Goal: Information Seeking & Learning: Learn about a topic

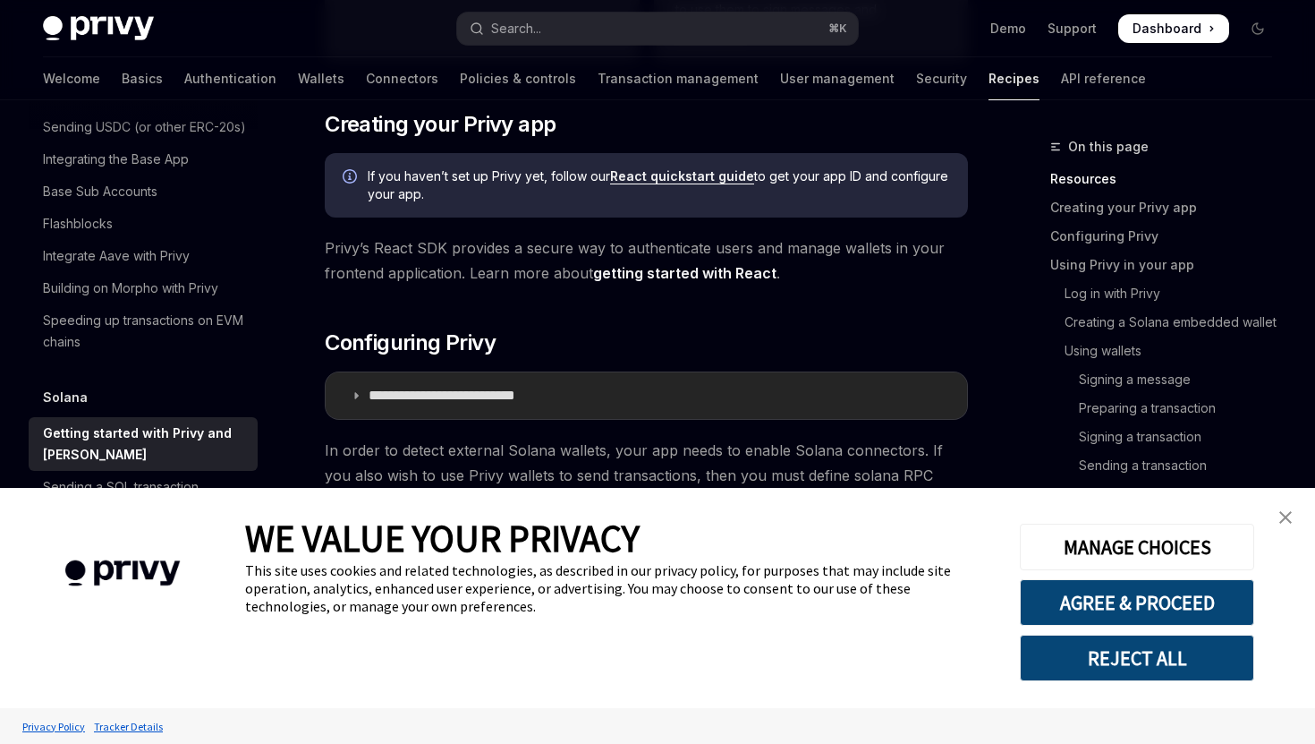
scroll to position [583, 0]
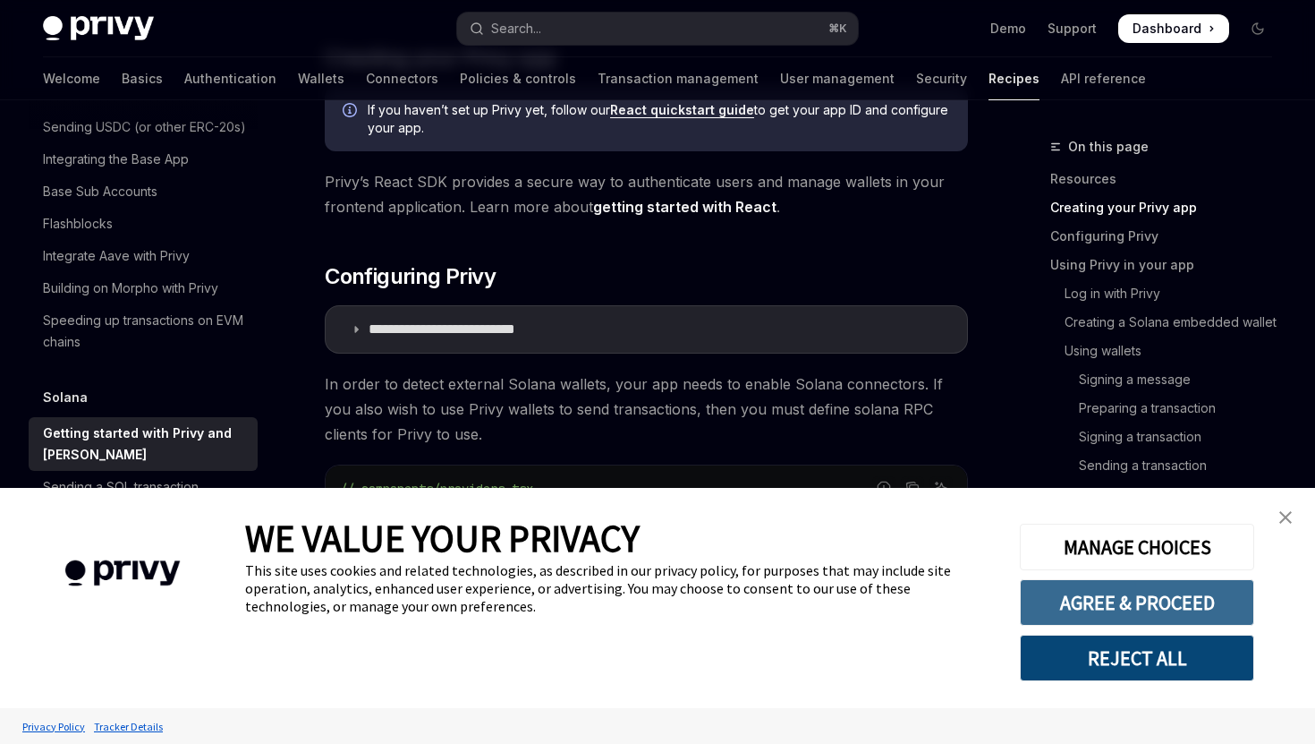
click at [1115, 598] on button "AGREE & PROCEED" at bounding box center [1137, 602] width 234 height 47
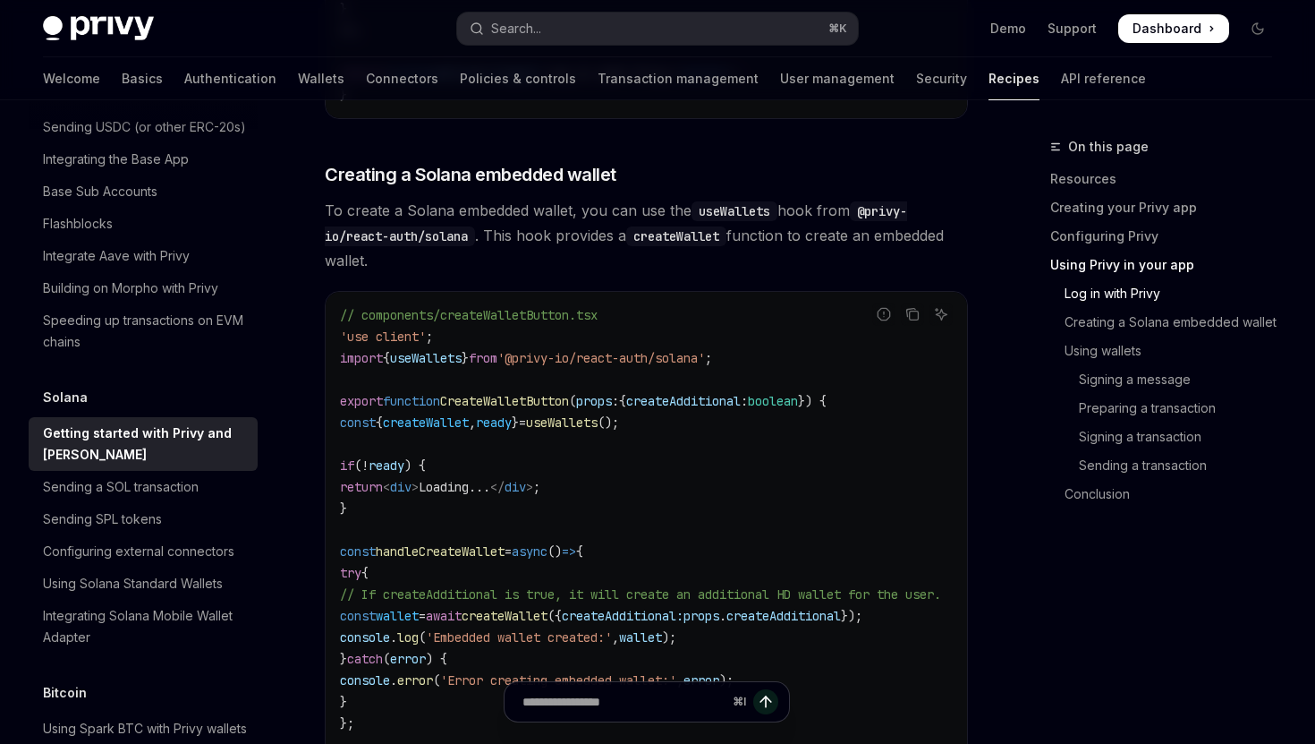
scroll to position [2688, 0]
